Goal: Task Accomplishment & Management: Complete application form

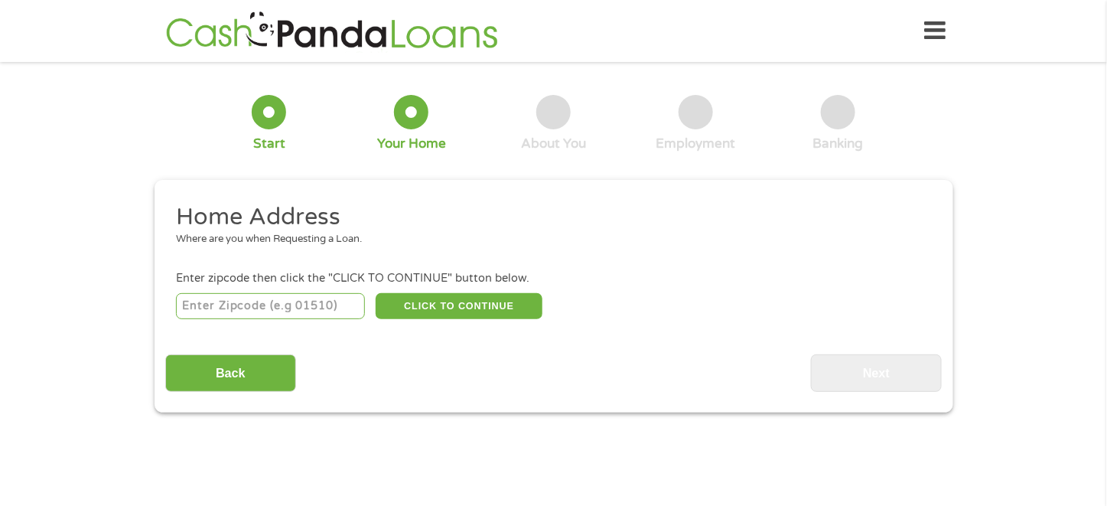
click at [320, 301] on input "number" at bounding box center [270, 306] width 189 height 26
type input "96818"
click at [431, 301] on button "CLICK TO CONTINUE" at bounding box center [459, 306] width 167 height 26
type input "96818"
type input "[GEOGRAPHIC_DATA]"
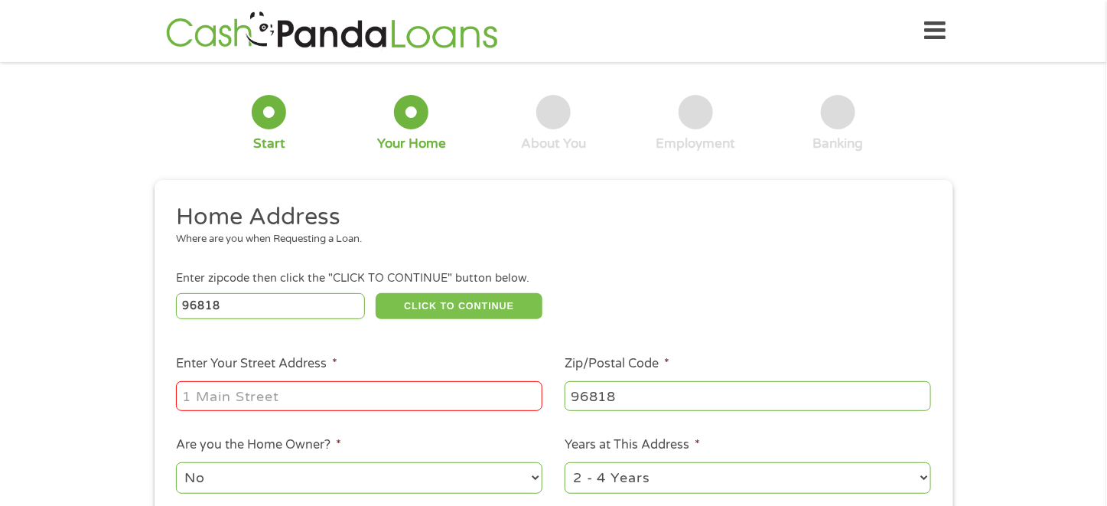
scroll to position [153, 0]
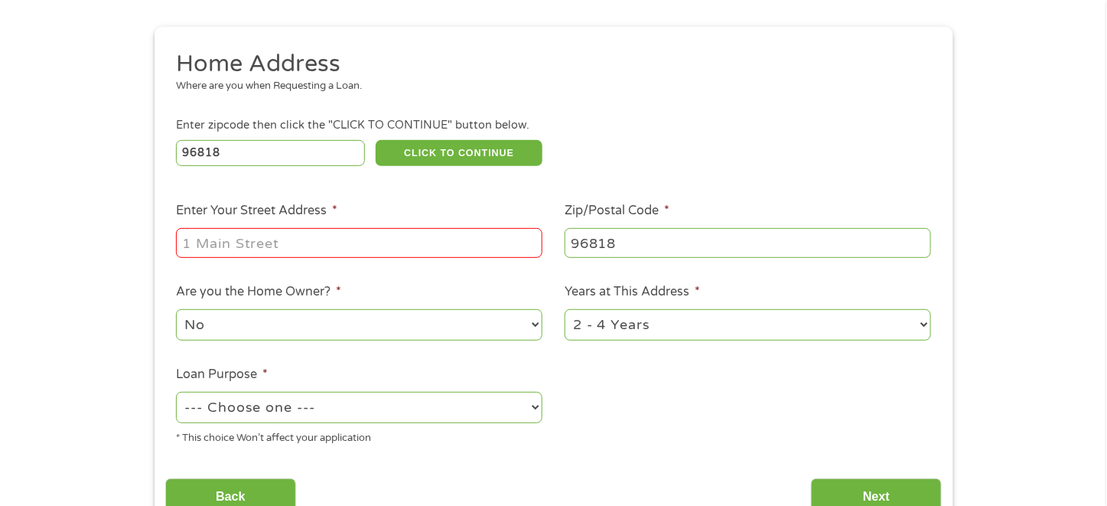
click at [416, 239] on input "Enter Your Street Address *" at bounding box center [359, 242] width 367 height 29
click at [380, 249] on input "[STREET_ADDRESS]" at bounding box center [359, 242] width 367 height 29
type input "[STREET_ADDRESS]"
click at [604, 336] on select "1 Year or less 1 - 2 Years 2 - 4 Years Over 4 Years" at bounding box center [748, 324] width 367 height 31
select select "60months"
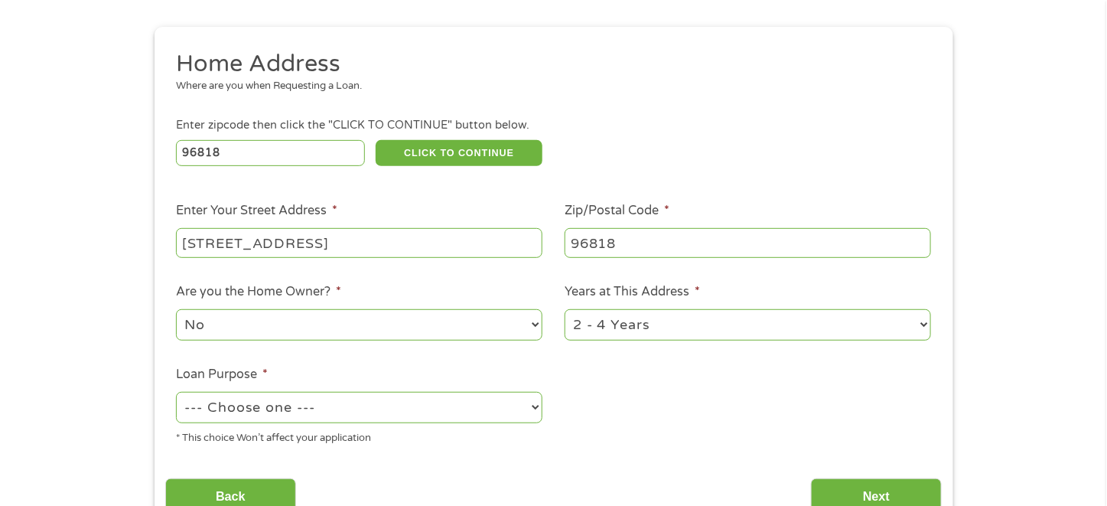
click at [565, 311] on select "1 Year or less 1 - 2 Years 2 - 4 Years Over 4 Years" at bounding box center [748, 324] width 367 height 31
click at [406, 410] on select "--- Choose one --- Pay Bills Debt Consolidation Home Improvement Major Purchase…" at bounding box center [359, 407] width 367 height 31
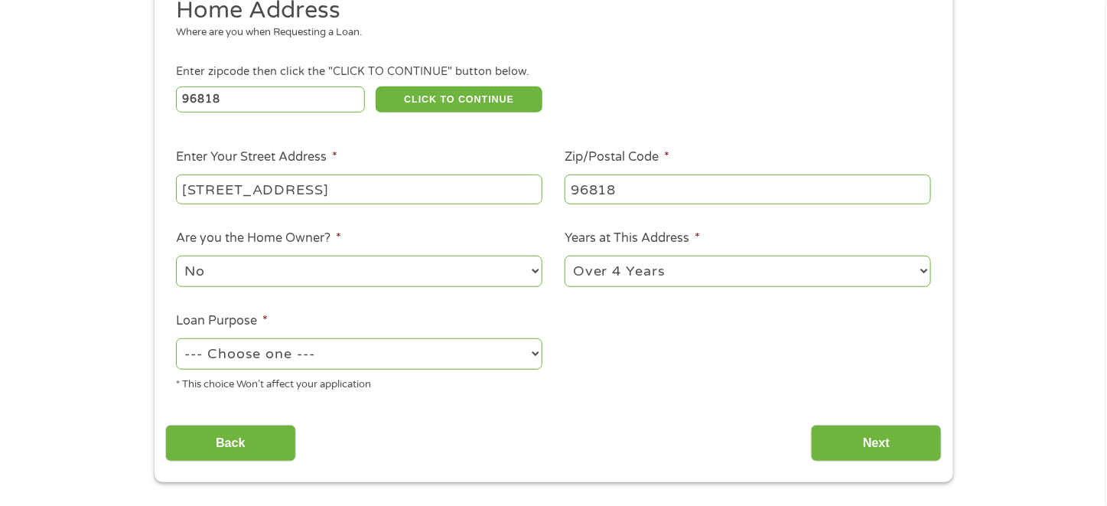
scroll to position [229, 0]
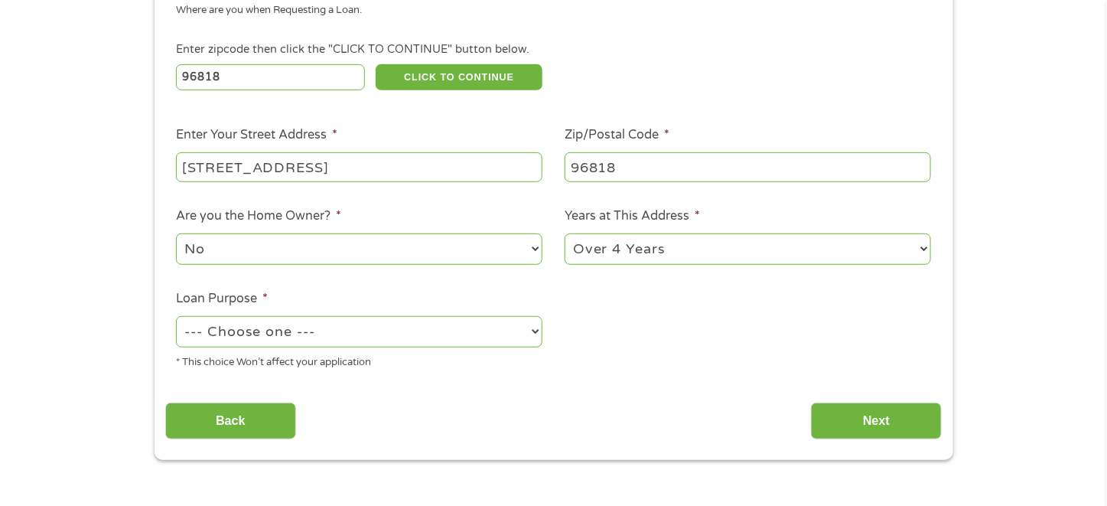
click at [324, 320] on select "--- Choose one --- Pay Bills Debt Consolidation Home Improvement Major Purchase…" at bounding box center [359, 331] width 367 height 31
select select "paybills"
click at [176, 317] on select "--- Choose one --- Pay Bills Debt Consolidation Home Improvement Major Purchase…" at bounding box center [359, 331] width 367 height 31
click at [586, 383] on div "Home Address Where are you when Requesting a Loan. Enter zipcode then click the…" at bounding box center [553, 206] width 777 height 467
click at [883, 425] on input "Next" at bounding box center [876, 420] width 131 height 37
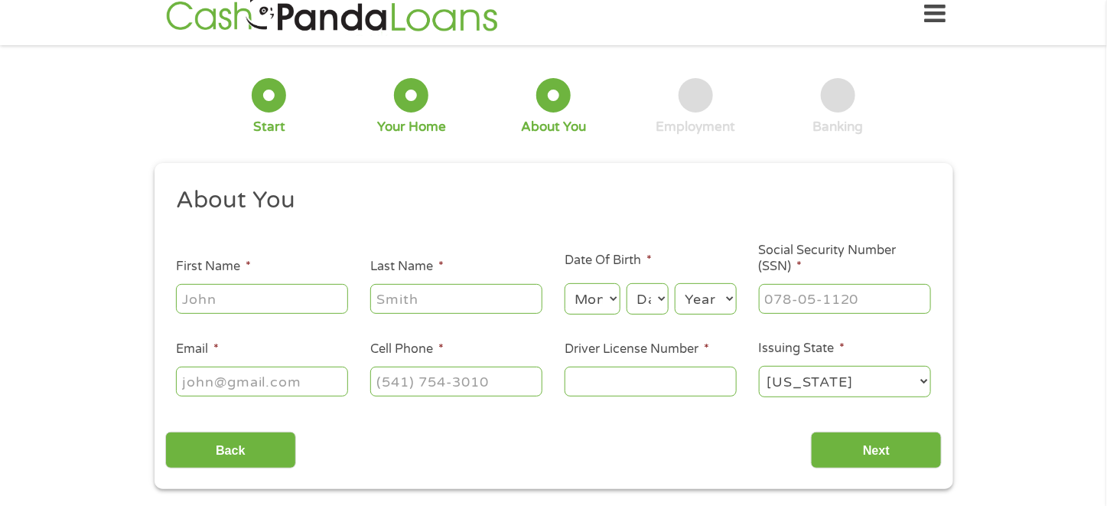
scroll to position [0, 0]
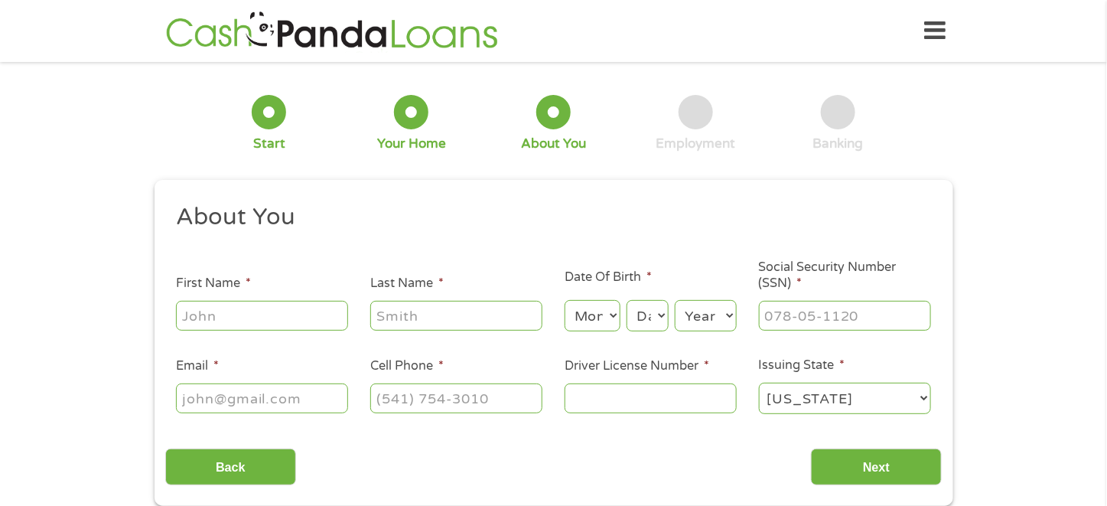
click at [268, 305] on input "First Name *" at bounding box center [262, 315] width 172 height 29
type input "[PERSON_NAME]"
select select "2"
select select "9"
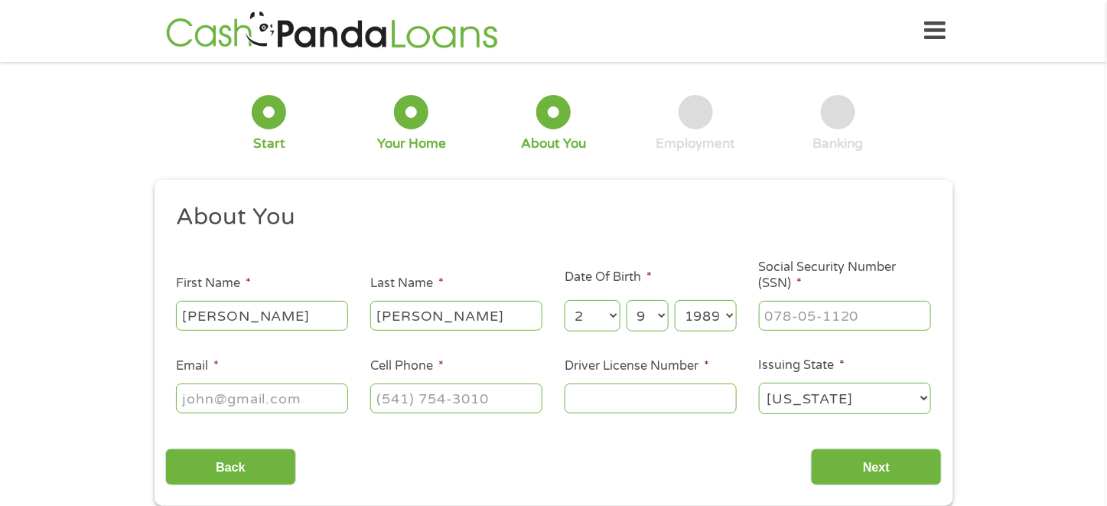
select select "1988"
click at [663, 315] on select "Day 1 2 3 4 5 6 7 8 9 10 11 12 13 14 15 16 17 18 19 20 21 22 23 24 25 26 27 28 …" at bounding box center [647, 315] width 41 height 31
click at [786, 313] on input "___-__-____" at bounding box center [845, 315] width 172 height 29
type input "576-55-3790"
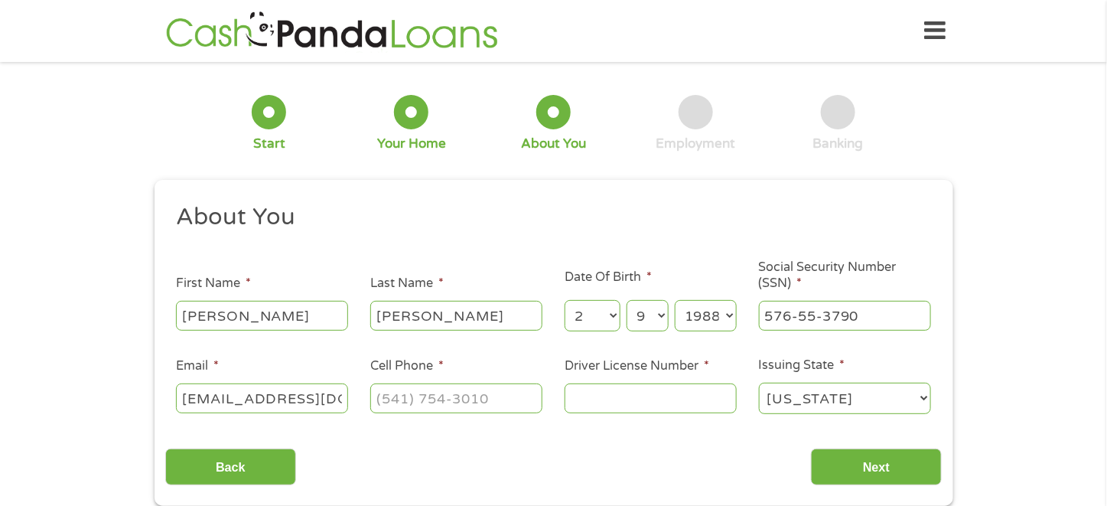
type input "[EMAIL_ADDRESS][DOMAIN_NAME]"
type input "[PHONE_NUMBER]"
type input "H00733538"
click at [893, 453] on input "Next" at bounding box center [876, 466] width 131 height 37
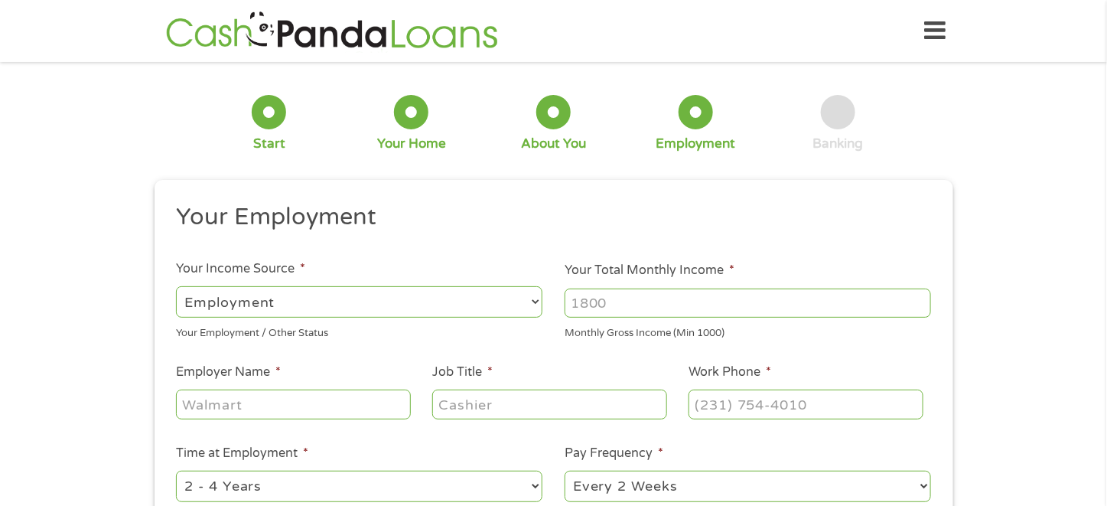
scroll to position [6, 6]
click at [626, 292] on input "Your Total Monthly Income *" at bounding box center [748, 302] width 367 height 29
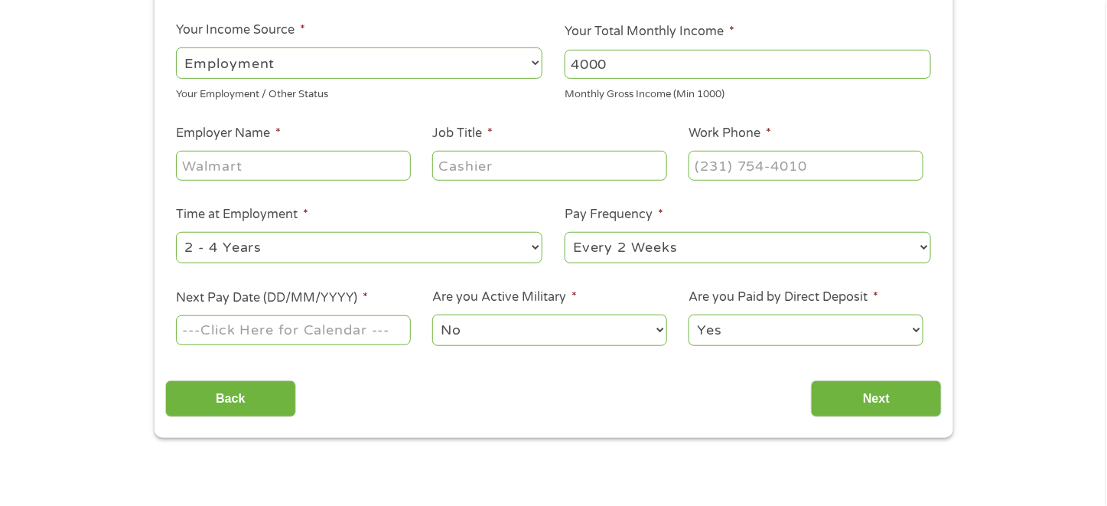
scroll to position [153, 0]
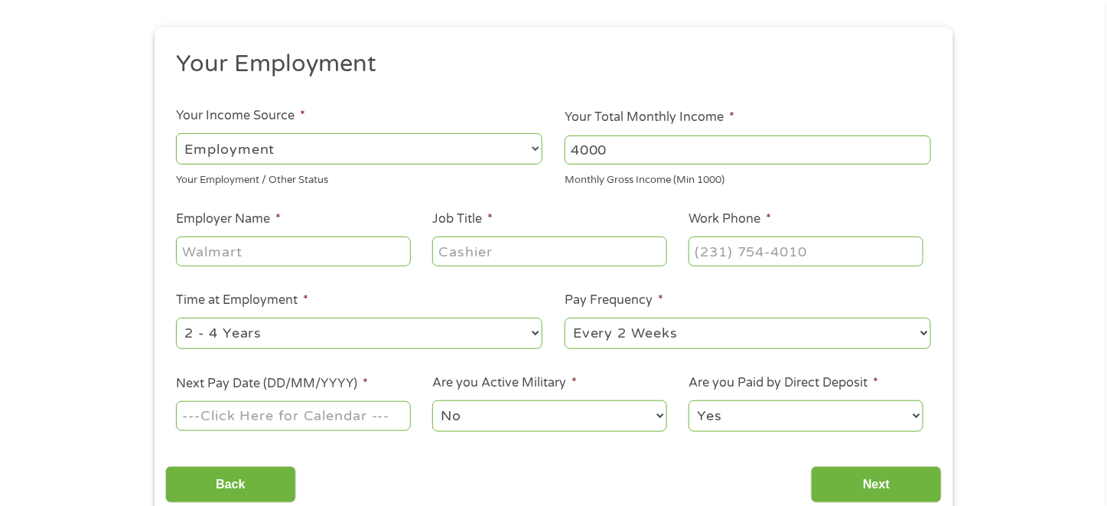
type input "4000"
click at [326, 240] on input "Employer Name *" at bounding box center [293, 250] width 234 height 29
type input "C&C Honolulu"
type input "HR Specialist"
click at [774, 245] on input "(___) ___-____" at bounding box center [806, 250] width 234 height 29
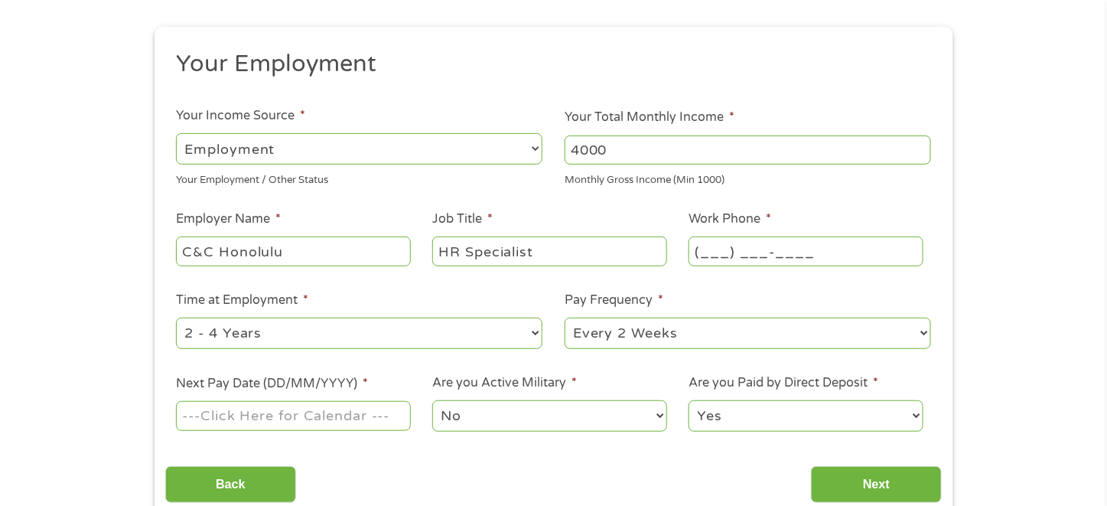
click at [702, 252] on input "(___) ___-____" at bounding box center [806, 250] width 234 height 29
type input "[PHONE_NUMBER]"
click at [1022, 231] on div "1 Start 2 Your Home 3 About You 4 Employment 5 Banking 6 This field is hidden w…" at bounding box center [553, 222] width 1107 height 604
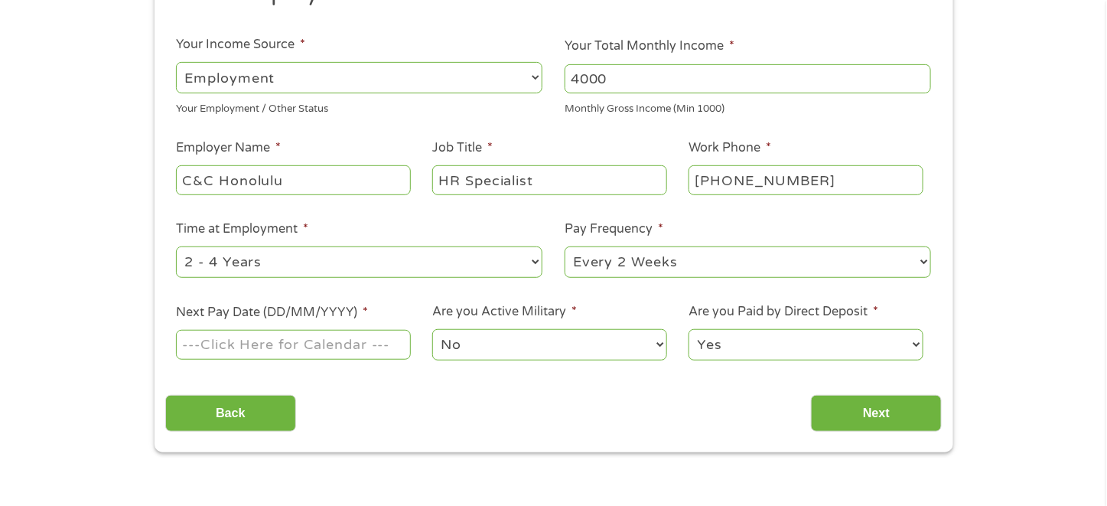
scroll to position [306, 0]
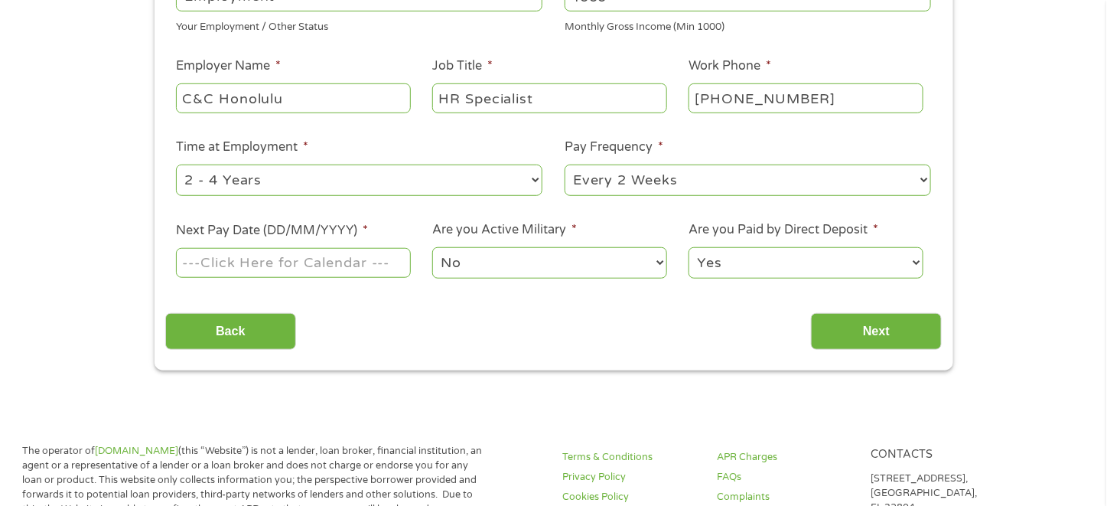
click at [520, 186] on select "--- Choose one --- 1 Year or less 1 - 2 Years 2 - 4 Years Over 4 Years" at bounding box center [359, 180] width 367 height 31
select select "60months"
click at [176, 165] on select "--- Choose one --- 1 Year or less 1 - 2 Years 2 - 4 Years Over 4 Years" at bounding box center [359, 180] width 367 height 31
drag, startPoint x: 583, startPoint y: 349, endPoint x: 624, endPoint y: 275, distance: 83.9
click at [584, 348] on div "Back Next" at bounding box center [553, 325] width 777 height 48
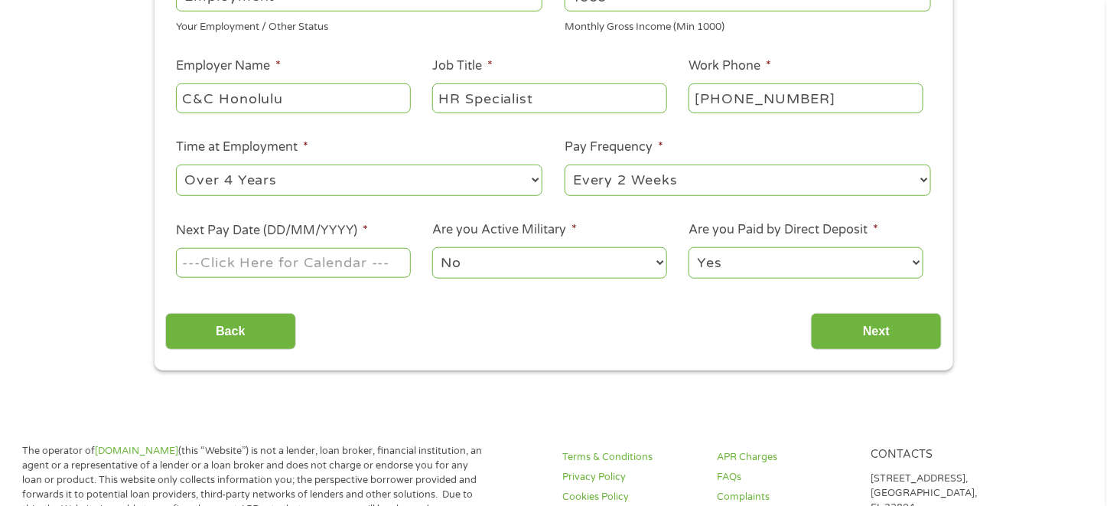
click at [670, 192] on select "--- Choose one --- Every 2 Weeks Every Week Monthly Semi-Monthly" at bounding box center [748, 180] width 367 height 31
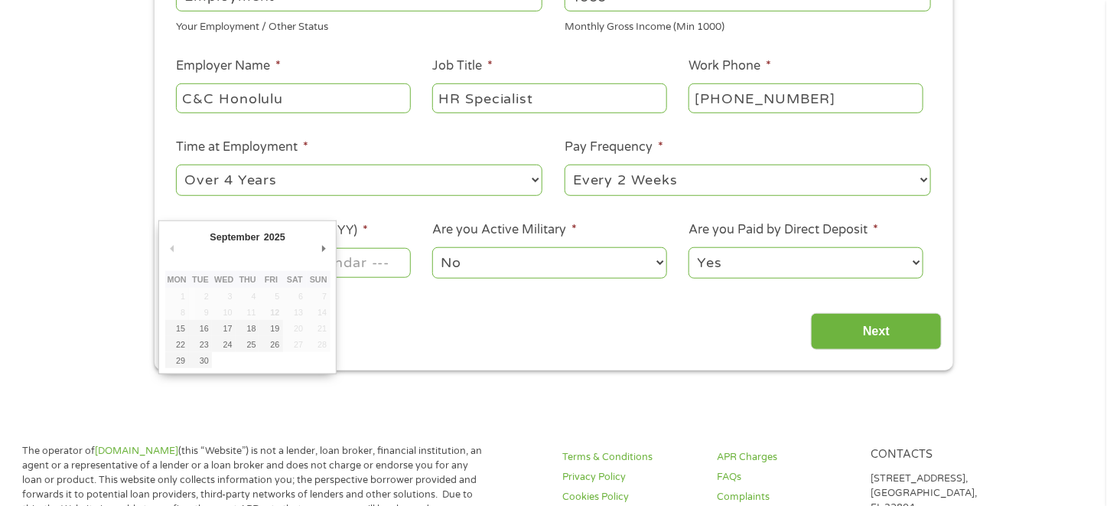
click at [350, 268] on input "Next Pay Date (DD/MM/YYYY) *" at bounding box center [293, 262] width 234 height 29
click at [438, 357] on div "This field is hidden when viewing the form gclid This field is hidden when view…" at bounding box center [554, 122] width 799 height 497
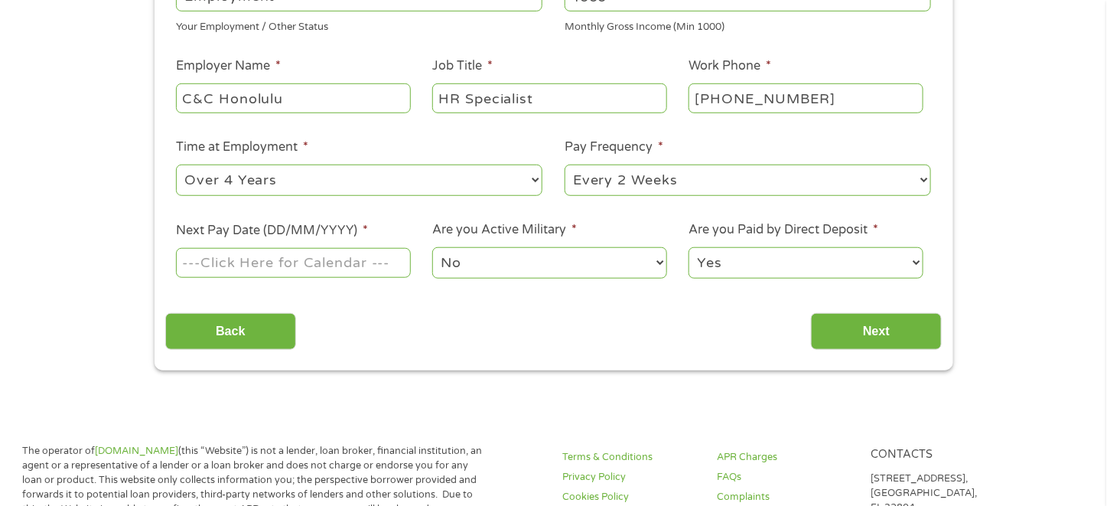
click at [348, 261] on input "Next Pay Date (DD/MM/YYYY) *" at bounding box center [293, 262] width 234 height 29
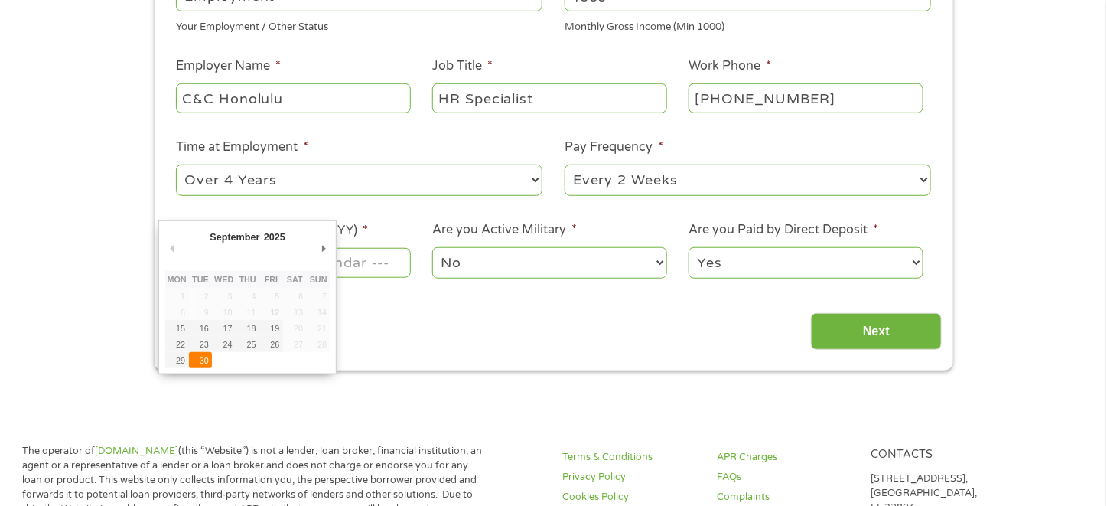
type input "[DATE]"
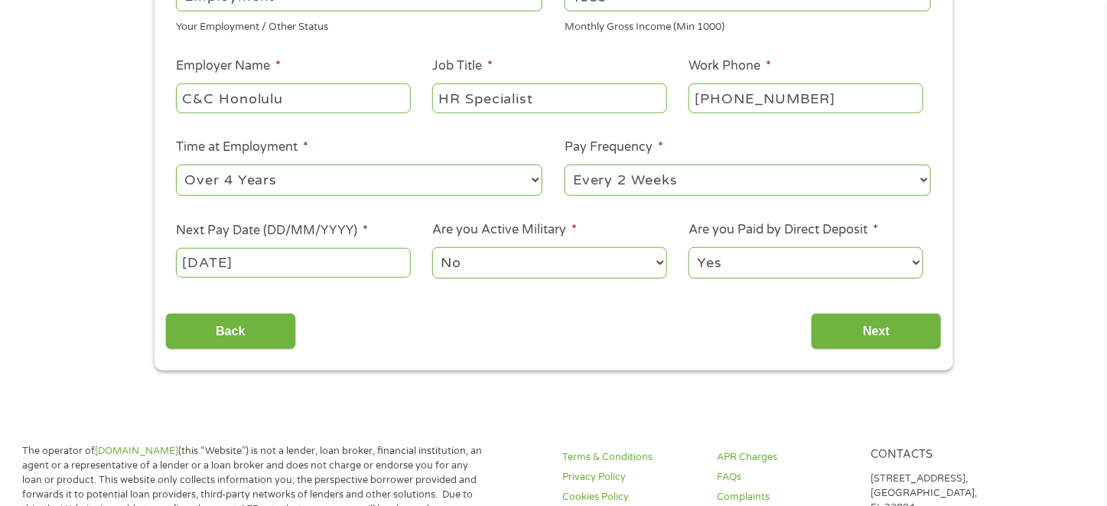
click at [502, 272] on select "No Yes" at bounding box center [549, 262] width 234 height 31
click at [544, 259] on select "No Yes" at bounding box center [549, 262] width 234 height 31
click at [843, 331] on input "Next" at bounding box center [876, 331] width 131 height 37
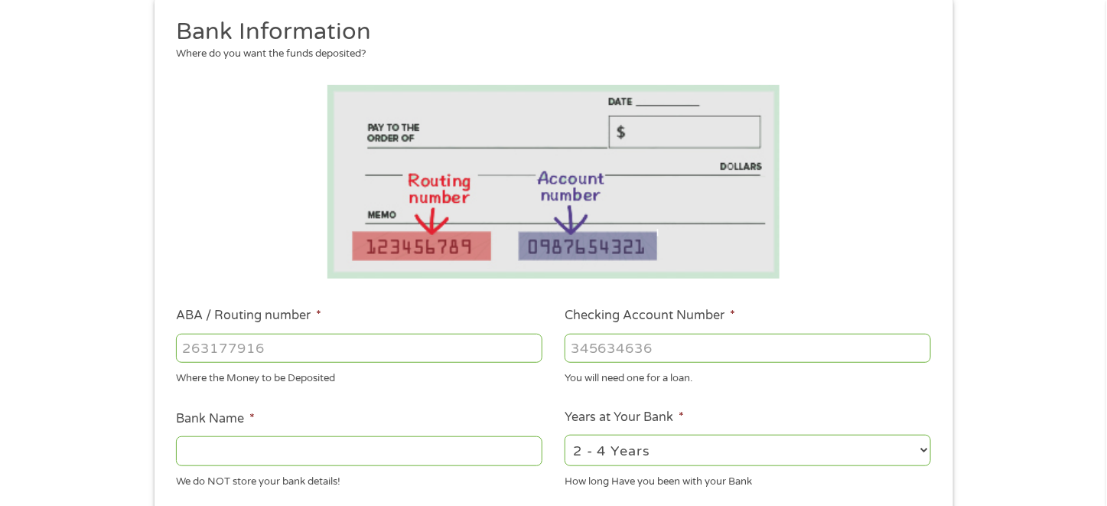
scroll to position [383, 0]
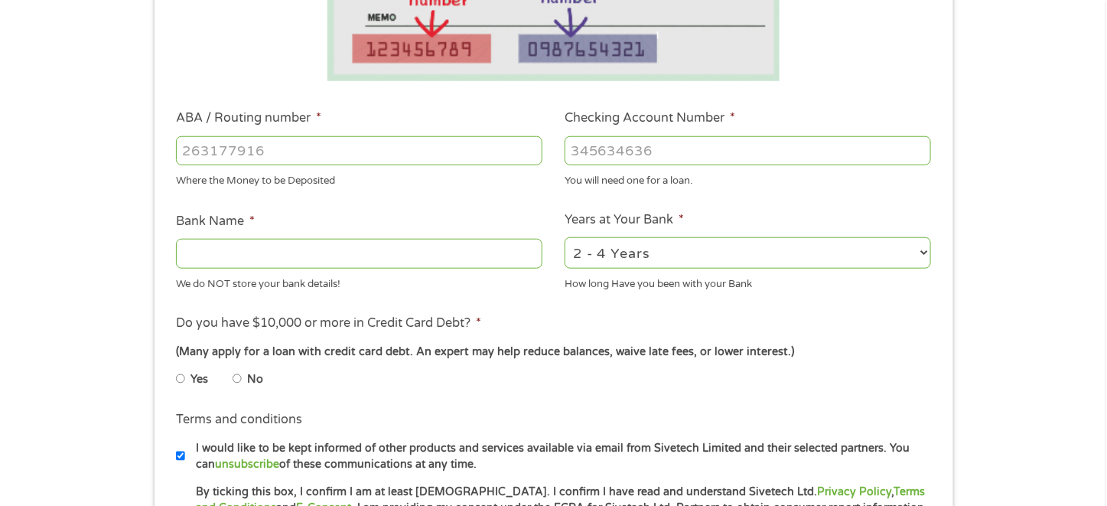
click at [270, 144] on input "ABA / Routing number *" at bounding box center [359, 150] width 367 height 29
click at [363, 152] on input "ABA / Routing number *" at bounding box center [359, 150] width 367 height 29
click at [596, 154] on input "Checking Account Number *" at bounding box center [748, 150] width 367 height 29
click at [370, 143] on input "ABA / Routing number *" at bounding box center [359, 150] width 367 height 29
paste input "1"
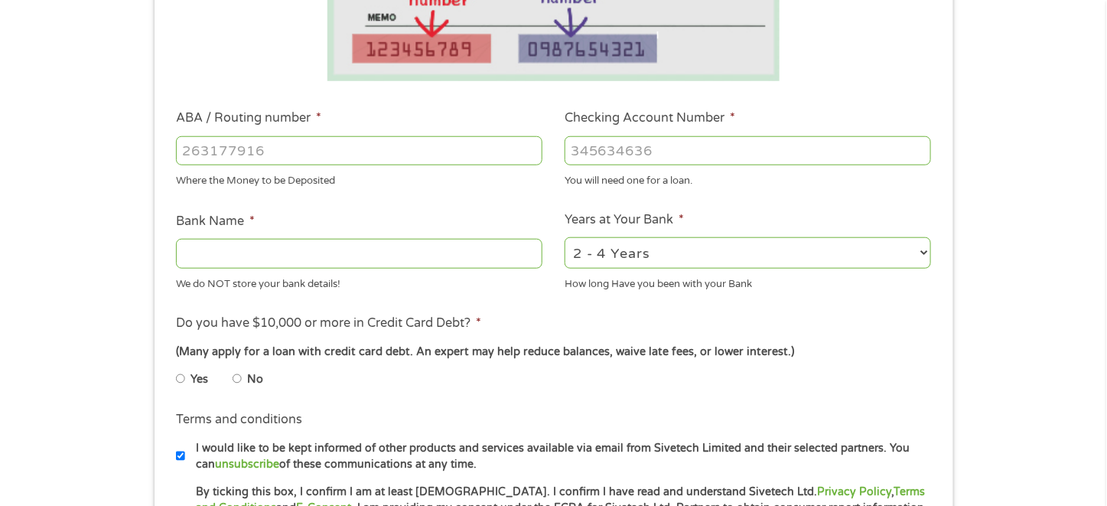
click at [316, 161] on input "ABA / Routing number *" at bounding box center [359, 150] width 367 height 29
type input "121301028"
type input "BANK OF [US_STATE]"
click at [712, 162] on input "007" at bounding box center [748, 150] width 367 height 29
type input "00073148243"
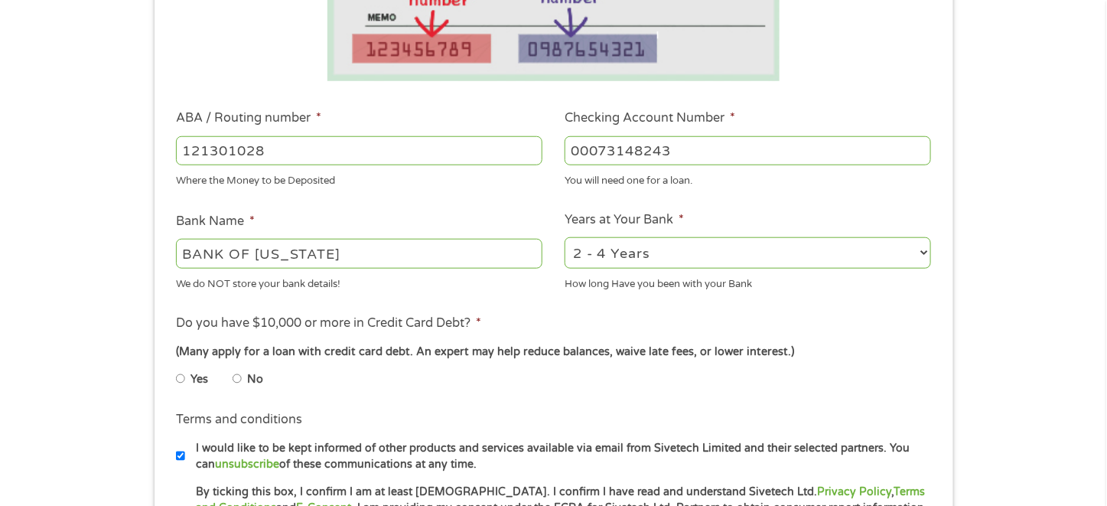
click at [828, 356] on div "(Many apply for a loan with credit card debt. An expert may help reduce balance…" at bounding box center [553, 352] width 754 height 17
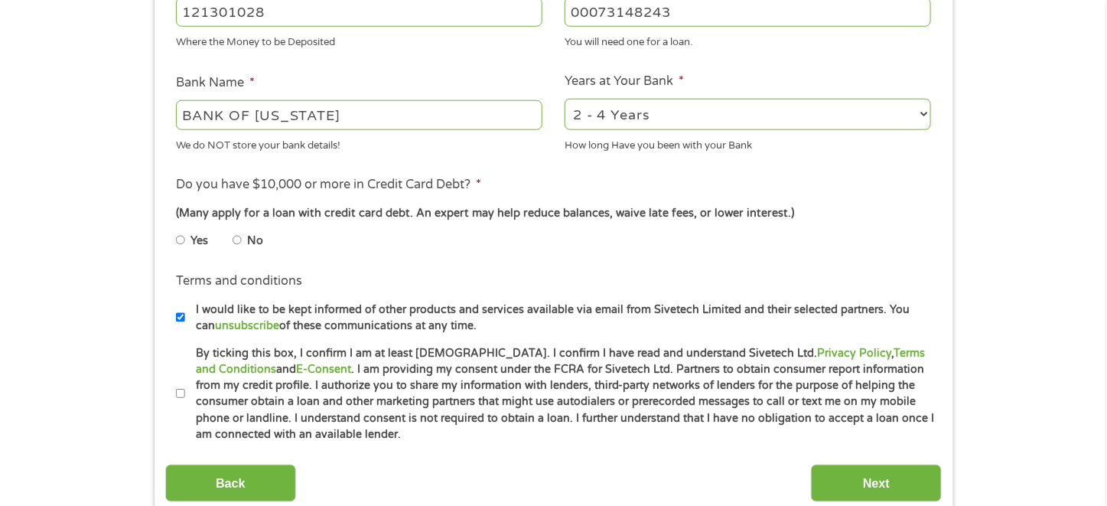
scroll to position [536, 0]
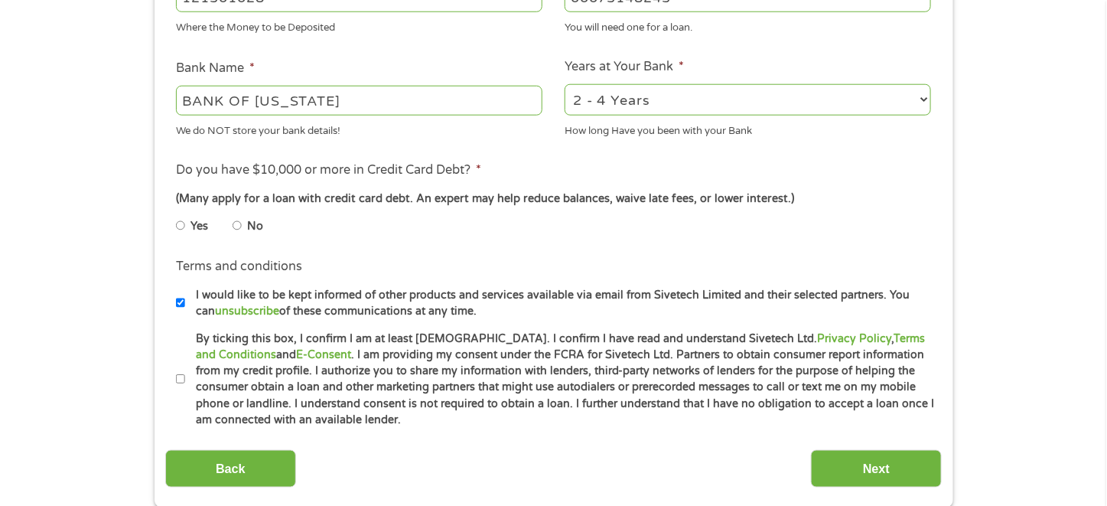
click at [239, 226] on input "No" at bounding box center [237, 225] width 9 height 24
radio input "true"
click at [419, 270] on li "Terms and conditions I would like to be kept informed of other products and ser…" at bounding box center [553, 288] width 777 height 62
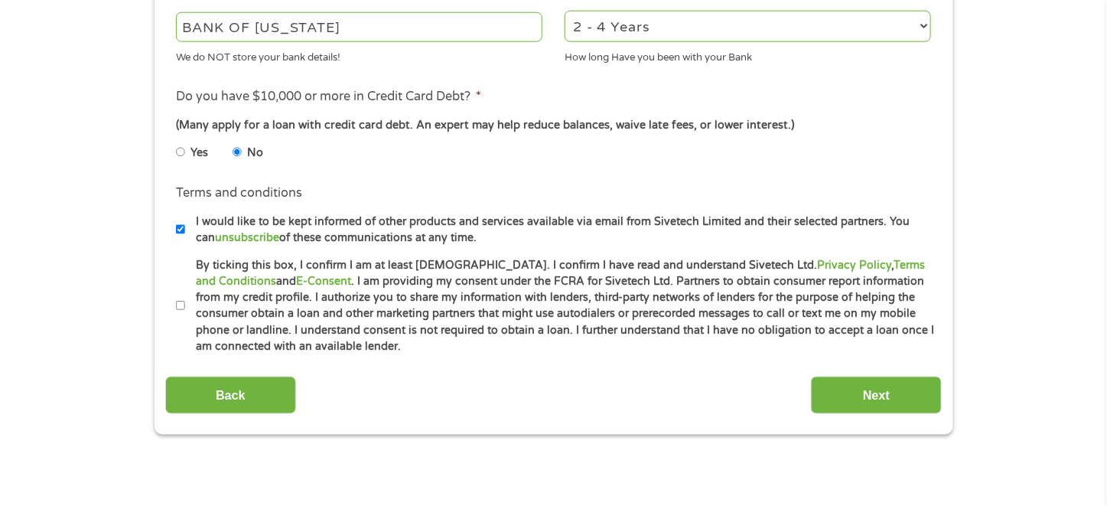
scroll to position [689, 0]
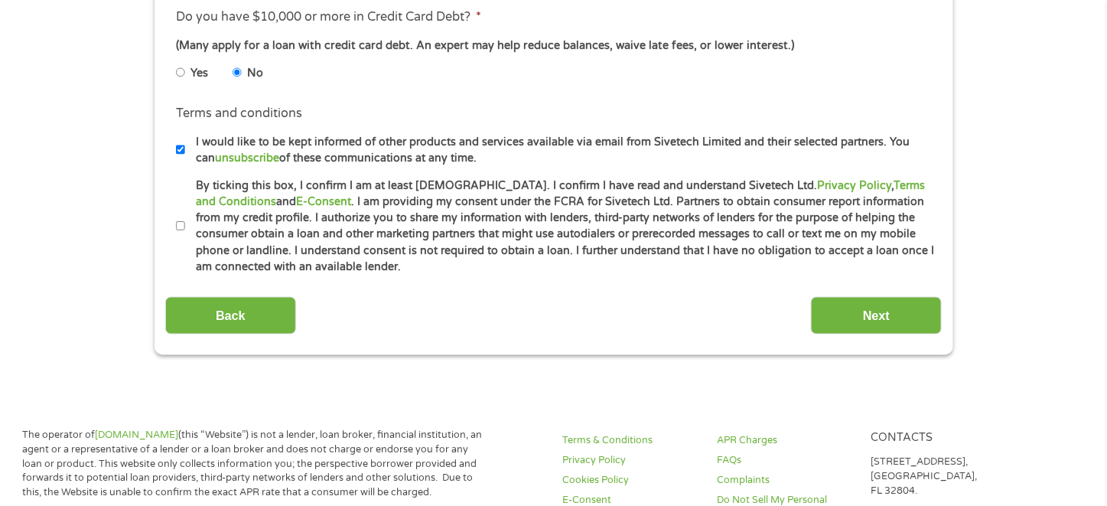
click at [178, 217] on input "By ticking this box, I confirm I am at least [DEMOGRAPHIC_DATA]. I confirm I ha…" at bounding box center [180, 226] width 9 height 24
checkbox input "true"
click at [183, 148] on input "I would like to be kept informed of other products and services available via e…" at bounding box center [180, 150] width 9 height 24
checkbox input "false"
click at [865, 321] on input "Next" at bounding box center [876, 315] width 131 height 37
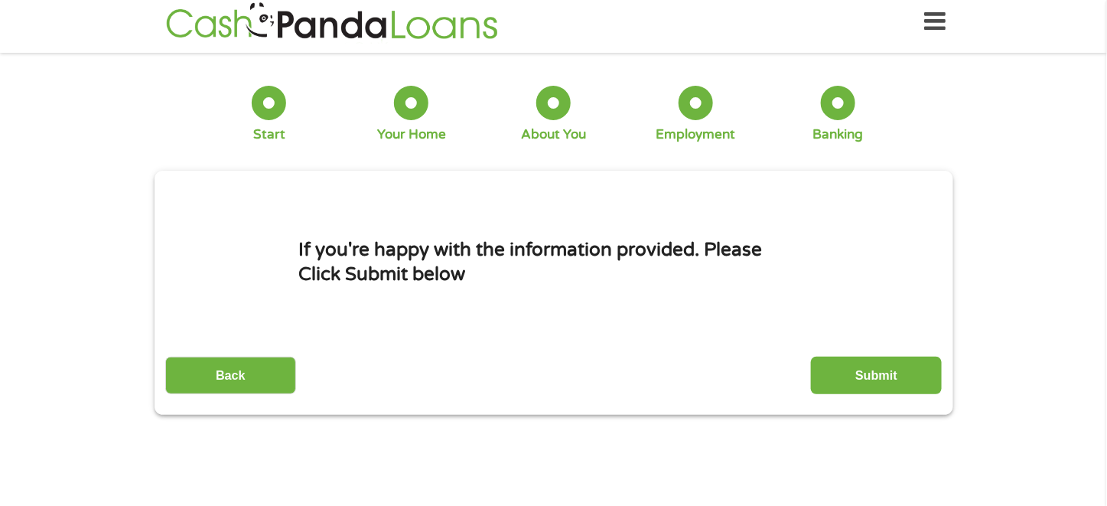
scroll to position [0, 0]
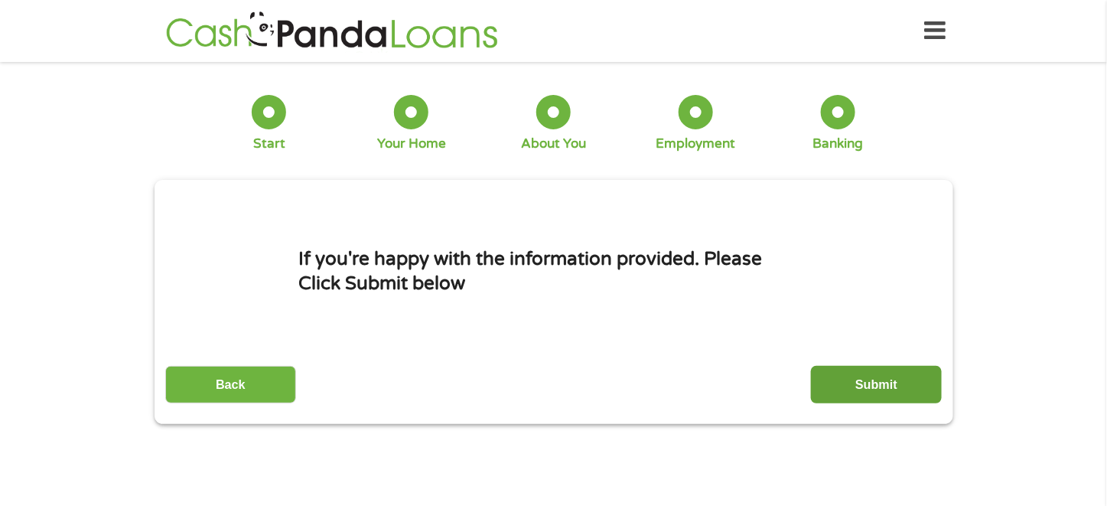
click at [868, 383] on input "Submit" at bounding box center [876, 384] width 131 height 37
